Goal: Register for event/course

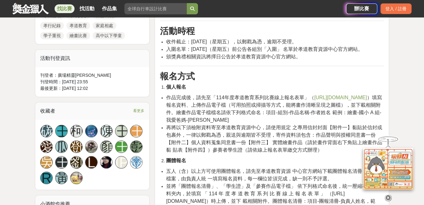
scroll to position [343, 0]
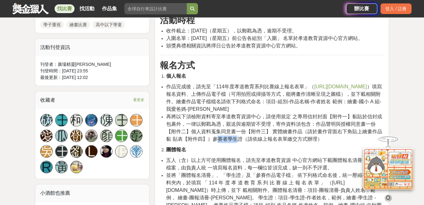
drag, startPoint x: 237, startPoint y: 137, endPoint x: 217, endPoint y: 137, distance: 20.6
click at [217, 137] on span "再將以下須檢附資料寄至孝道教育資源中心，請使用規定 之專用信封封面【附件一】黏貼於信封或包裹外，一律以郵戳為憑，親送與逾期皆不受理，寄件資料須包含：作品聲明與…" at bounding box center [274, 128] width 216 height 28
click at [301, 146] on li "團體報名" at bounding box center [275, 149] width 218 height 7
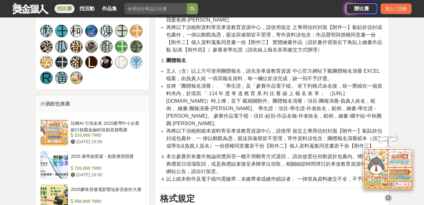
scroll to position [436, 0]
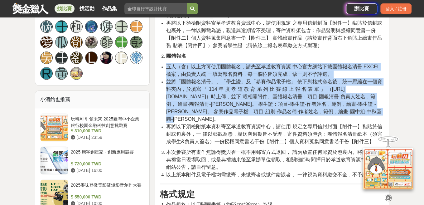
drag, startPoint x: 166, startPoint y: 66, endPoint x: 312, endPoint y: 120, distance: 155.2
click at [312, 120] on ul "五人（含）以上方可使用團體報名，請先至孝道教育資源 中心官方網站下載團體報名清冊 EXCEL 檔案，由負責人統 一填寫報名資料，每一欄位皆須完成，缺一則不予評…" at bounding box center [272, 104] width 224 height 82
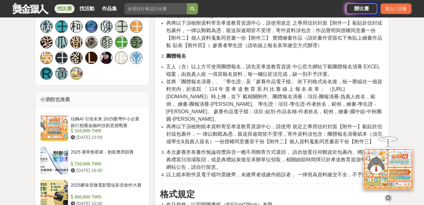
click at [303, 123] on li "再將以下須檢附紙本資料寄至孝道教育資源中心，請使用 規定之專用信封封面【附件一】黏貼於信封或包裹外，一 律以郵戳為憑，親送與逾期皆不受理，寄件資料須包含：團體…" at bounding box center [275, 134] width 218 height 22
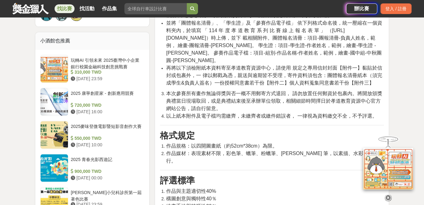
scroll to position [498, 0]
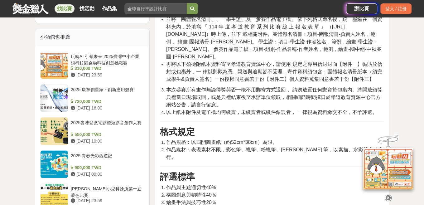
click at [307, 129] on h3 "格式規定" at bounding box center [272, 132] width 224 height 11
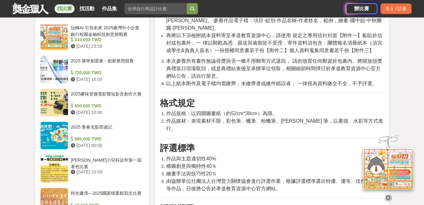
scroll to position [0, 0]
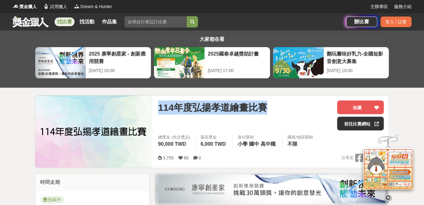
drag, startPoint x: 158, startPoint y: 107, endPoint x: 267, endPoint y: 109, distance: 108.8
click at [267, 109] on div "114年度弘揚孝道繪畫比賽" at bounding box center [245, 107] width 174 height 14
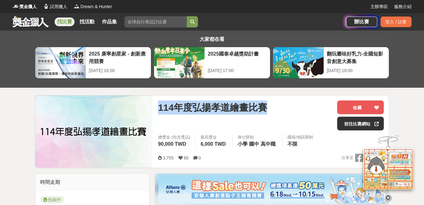
copy span "114年度弘揚孝道繪畫比賽"
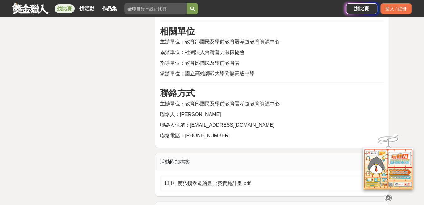
scroll to position [1278, 0]
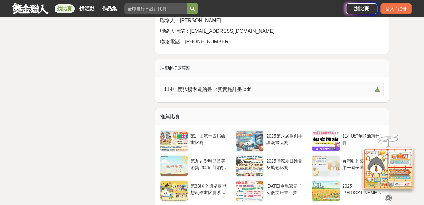
click at [377, 87] on icon at bounding box center [377, 89] width 5 height 5
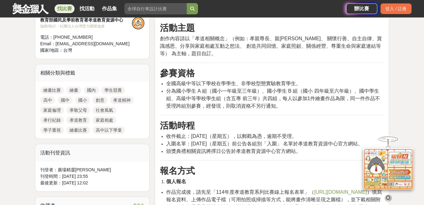
scroll to position [218, 0]
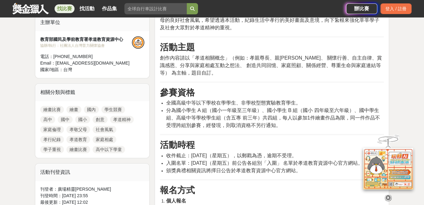
click at [314, 124] on li "分為國小學生 A 組（國小一年級至三年級）、國小學生 B 組（國小 四年級至六年級）、國中學生組、高級中等學校學生組（含五專 前三年）共四組，每人以參加1件繪…" at bounding box center [275, 118] width 218 height 22
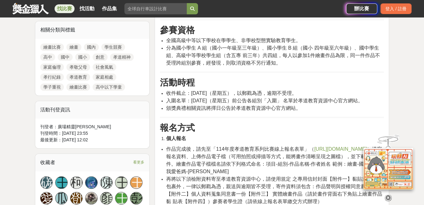
scroll to position [343, 0]
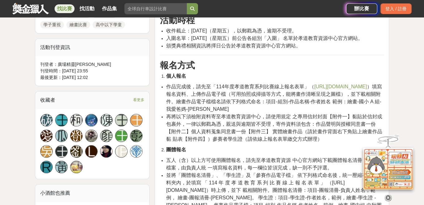
drag, startPoint x: 355, startPoint y: 110, endPoint x: 349, endPoint y: 110, distance: 5.6
click at [355, 110] on li "作品完成後，請先至「114年度孝道教育系列比賽線上報名表單」（ [URL][DOMAIN_NAME] ）填寫報名資料、上傳作品電子檔（可用拍照或掃描等方式，能…" at bounding box center [275, 98] width 218 height 30
click at [314, 89] on span "[URL][DOMAIN_NAME]" at bounding box center [340, 86] width 53 height 5
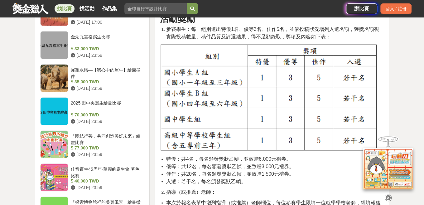
scroll to position [686, 0]
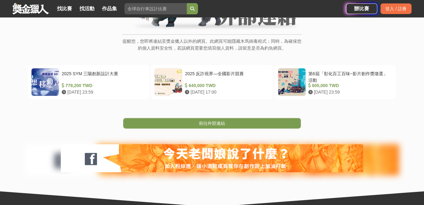
scroll to position [93, 0]
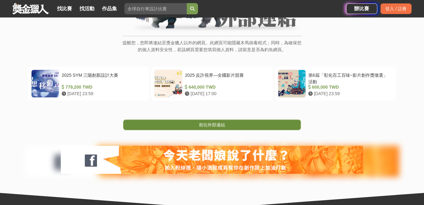
click at [233, 122] on link "前往外部連結" at bounding box center [212, 124] width 178 height 11
